Goal: Information Seeking & Learning: Find specific fact

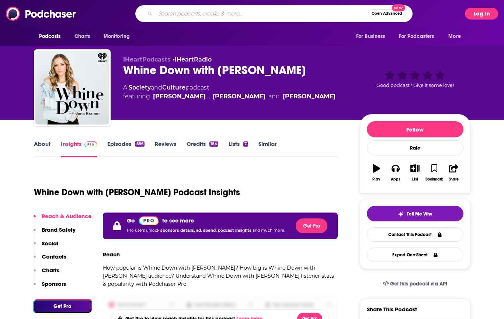
click at [491, 13] on button "Log In" at bounding box center [481, 14] width 33 height 12
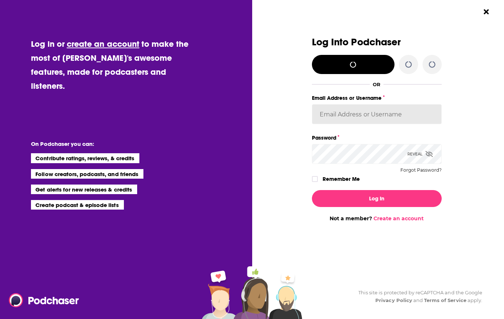
type input "[PERSON_NAME][EMAIL_ADDRESS][DOMAIN_NAME]"
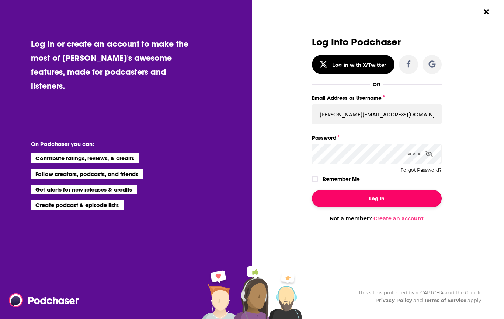
click at [377, 202] on button "Log In" at bounding box center [377, 198] width 130 height 17
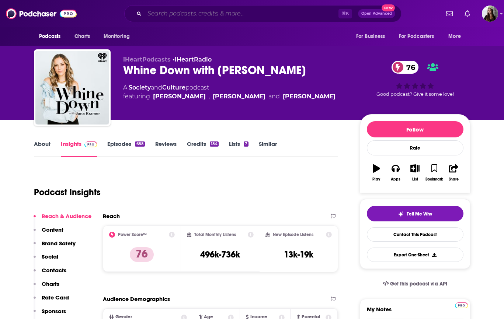
click at [241, 14] on input "Search podcasts, credits, & more..." at bounding box center [242, 14] width 194 height 12
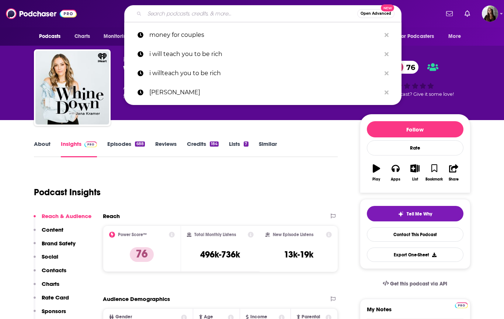
click at [242, 13] on input "Search podcasts, credits, & more..." at bounding box center [251, 14] width 213 height 12
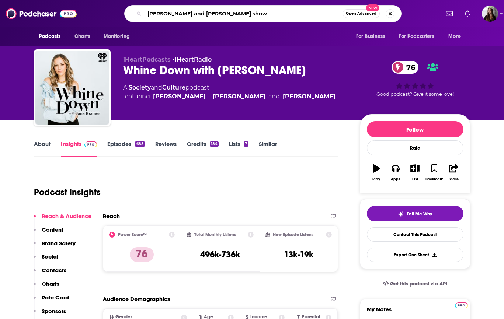
click at [191, 13] on input "[PERSON_NAME] and [PERSON_NAME] show" at bounding box center [244, 14] width 198 height 12
type input "[PERSON_NAME] and [PERSON_NAME] show"
click at [224, 14] on input "[PERSON_NAME] and [PERSON_NAME] show" at bounding box center [244, 14] width 198 height 12
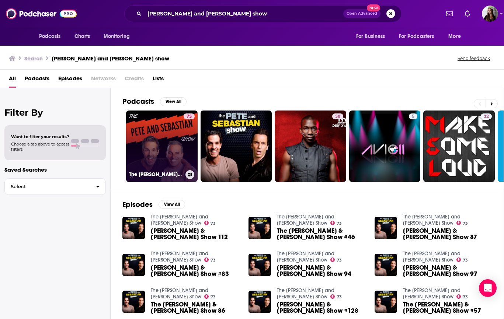
click at [170, 141] on link "73 The [PERSON_NAME] and [PERSON_NAME] Show" at bounding box center [162, 147] width 72 height 72
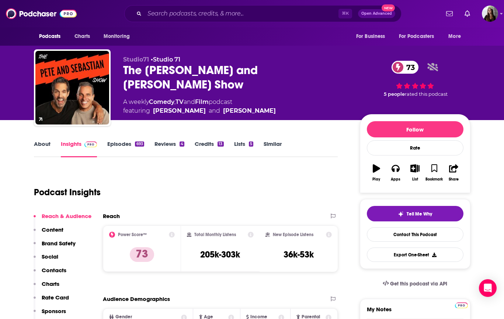
click at [172, 73] on div "The [PERSON_NAME] and [PERSON_NAME] Show 73" at bounding box center [235, 77] width 225 height 29
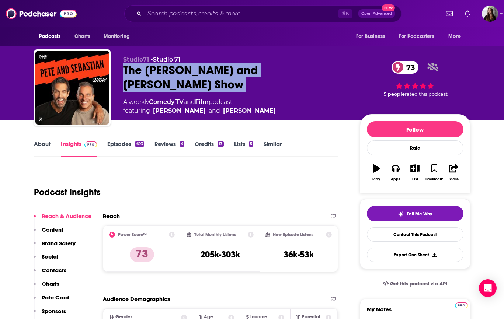
click at [172, 73] on div "The [PERSON_NAME] and [PERSON_NAME] Show 73" at bounding box center [235, 77] width 225 height 29
copy div "The [PERSON_NAME] and [PERSON_NAME] Show 73"
